Goal: Task Accomplishment & Management: Manage account settings

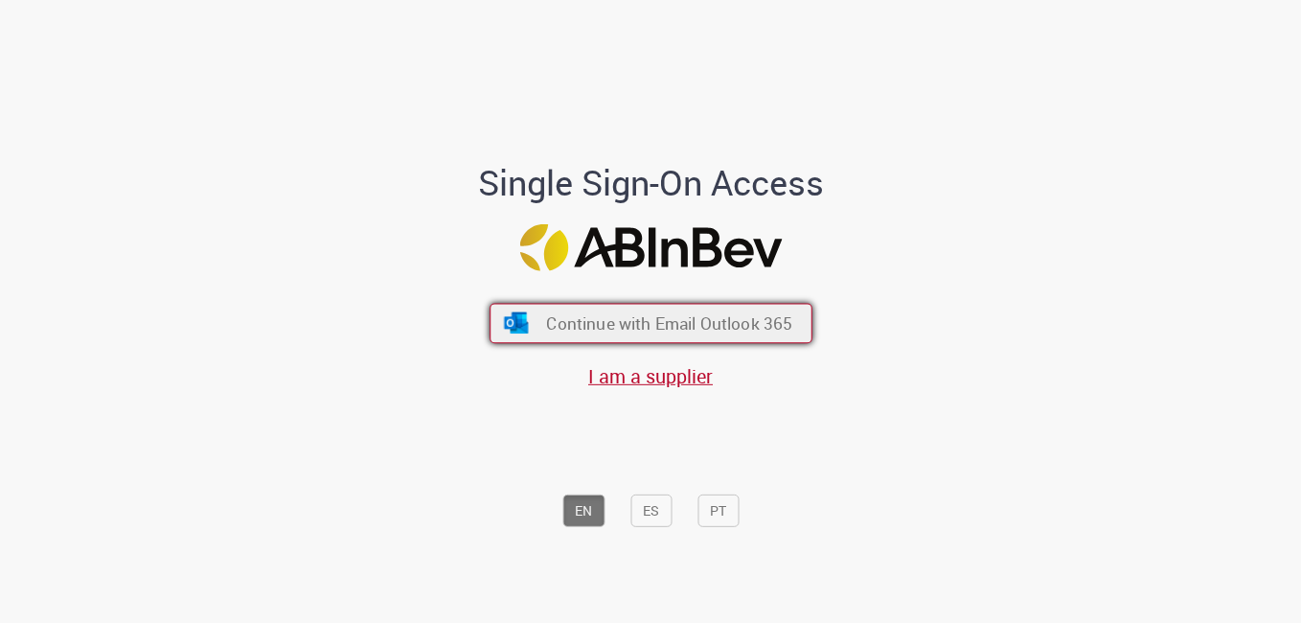
click at [636, 321] on span "Continue with Email Outlook 365" at bounding box center [669, 323] width 246 height 22
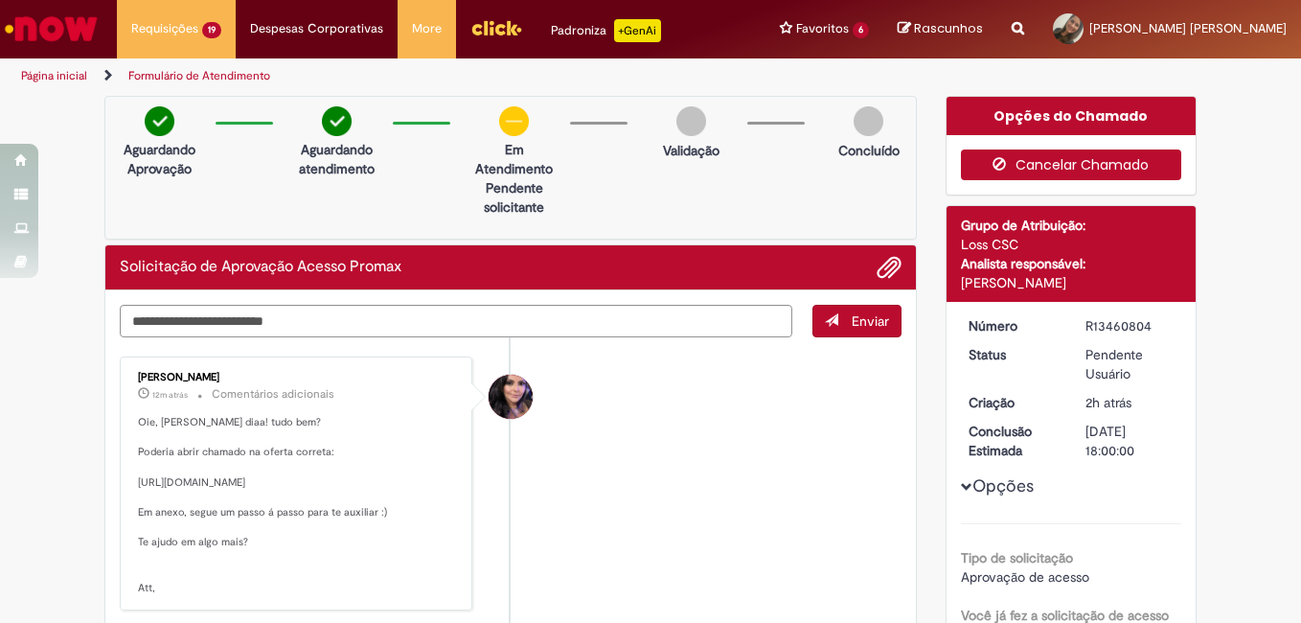
click at [1035, 167] on button "Cancelar Chamado" at bounding box center [1071, 164] width 221 height 31
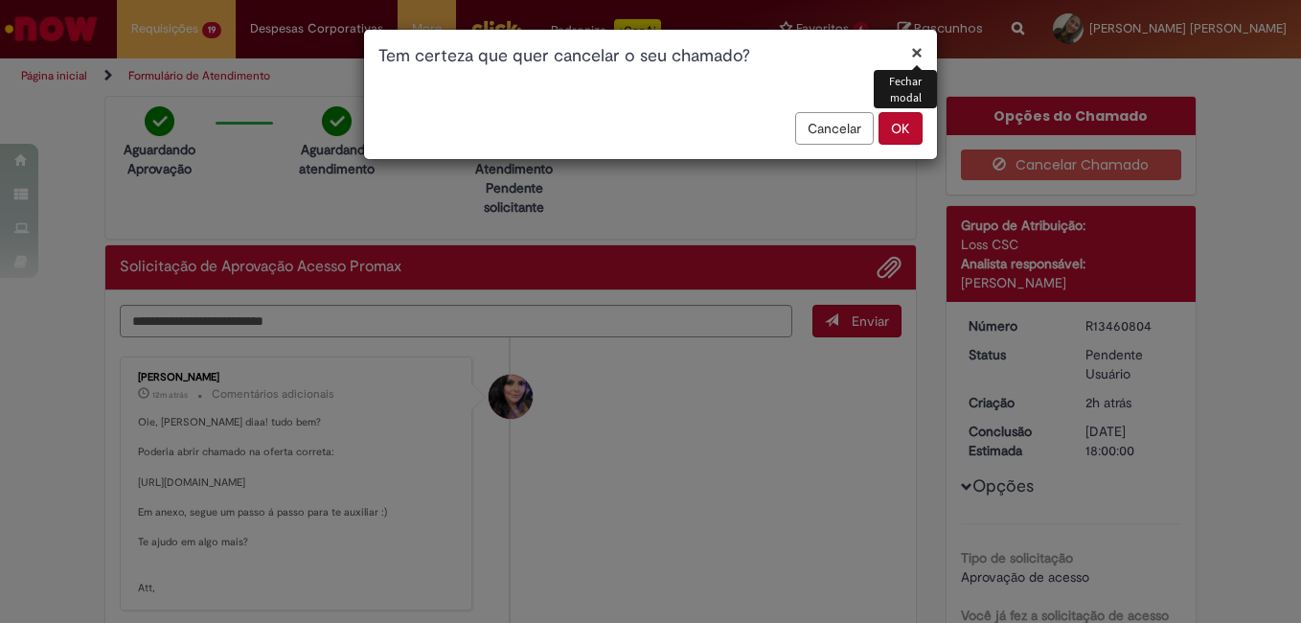
click at [899, 132] on button "OK" at bounding box center [900, 128] width 44 height 33
